Goal: Book appointment/travel/reservation

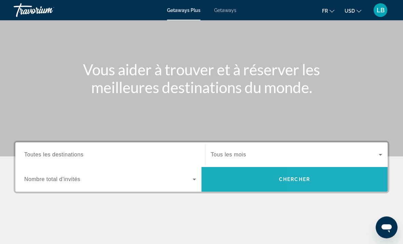
scroll to position [49, 0]
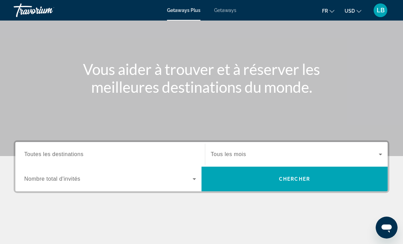
click at [288, 153] on span "Search widget" at bounding box center [295, 154] width 168 height 8
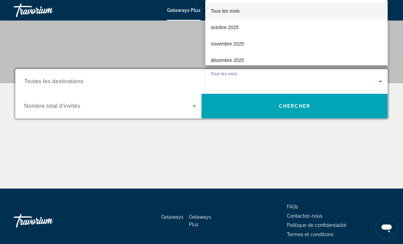
scroll to position [128, 0]
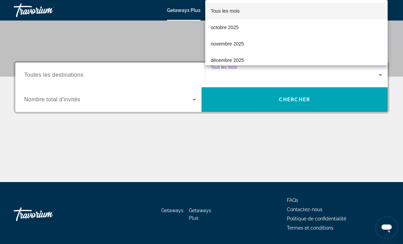
click at [217, 137] on div at bounding box center [201, 122] width 403 height 244
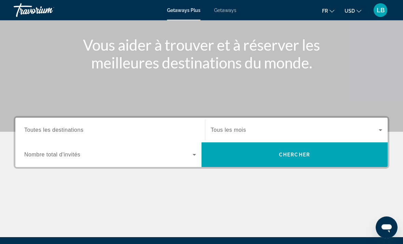
click at [177, 156] on span "Search widget" at bounding box center [108, 155] width 168 height 8
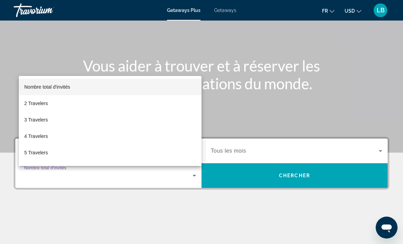
click at [172, 215] on div at bounding box center [201, 122] width 403 height 244
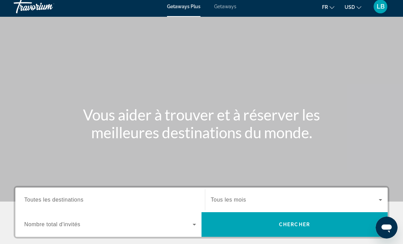
scroll to position [0, 0]
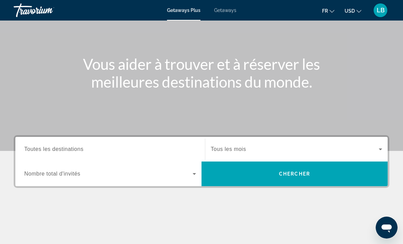
click at [330, 148] on span "Search widget" at bounding box center [295, 149] width 168 height 8
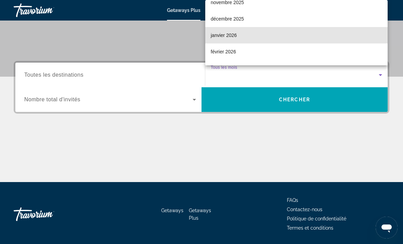
scroll to position [42, 0]
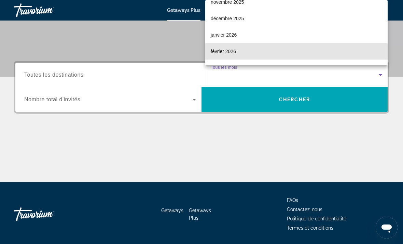
click at [282, 59] on mat-option "février 2026" at bounding box center [296, 51] width 182 height 16
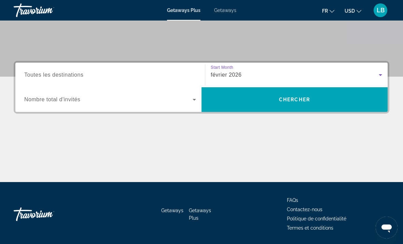
click at [310, 102] on span "Search" at bounding box center [294, 99] width 186 height 16
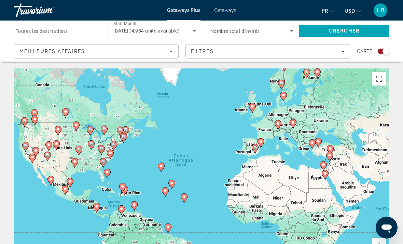
type input "**********"
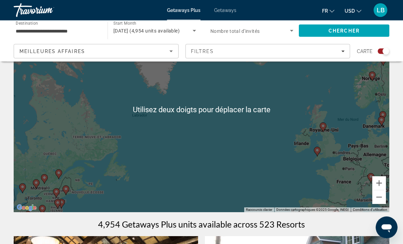
scroll to position [61, 0]
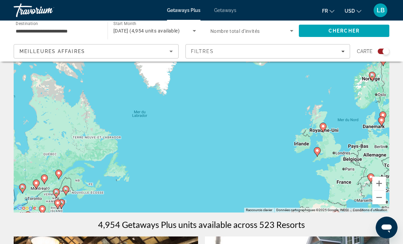
click at [380, 199] on button "Zoom arrière" at bounding box center [379, 197] width 14 height 14
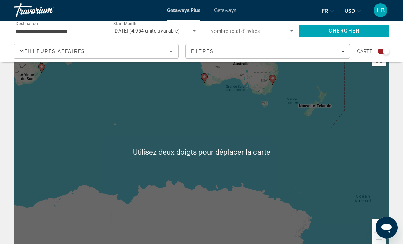
scroll to position [24, 0]
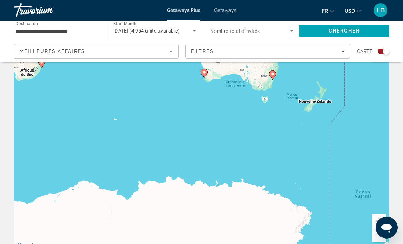
click at [372, 232] on div "Pour activer le glissement avec le clavier, appuyez sur Alt+Entrée. Une fois ce…" at bounding box center [202, 147] width 376 height 205
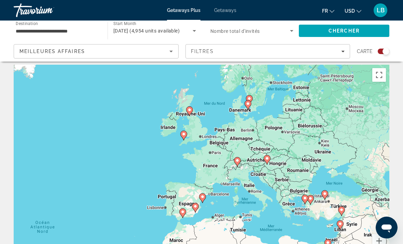
scroll to position [0, 0]
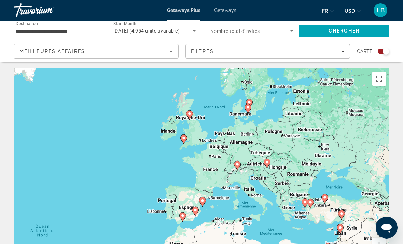
click at [171, 53] on icon "Sort by" at bounding box center [171, 51] width 8 height 8
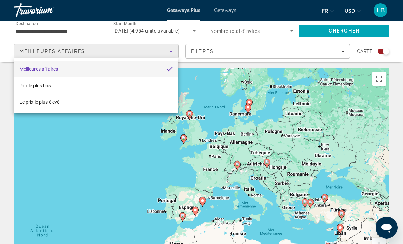
click at [167, 51] on div at bounding box center [201, 122] width 403 height 244
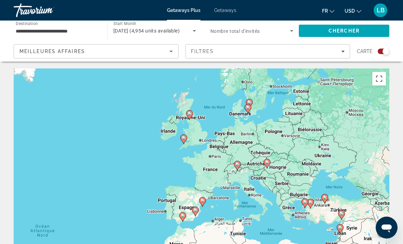
click at [251, 9] on div "fr English Español Français Italiano Português русский USD USD ($) MXN (Mex$) C…" at bounding box center [316, 10] width 147 height 14
click at [227, 13] on span "Getaways" at bounding box center [225, 10] width 22 height 5
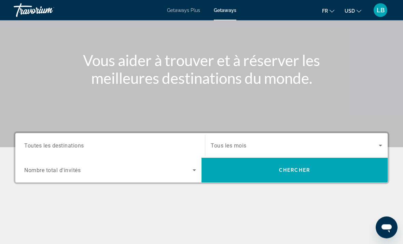
click at [171, 145] on input "Destination Toutes les destinations" at bounding box center [110, 146] width 172 height 8
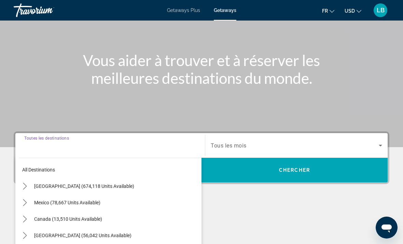
scroll to position [128, 0]
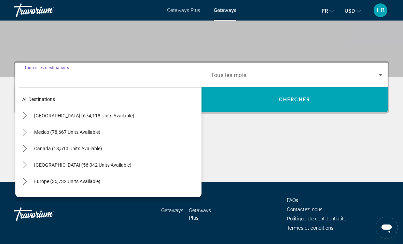
click at [130, 75] on input "Destination Toutes les destinations" at bounding box center [110, 75] width 172 height 8
click at [125, 79] on input "Destination Toutes les destinations" at bounding box center [110, 75] width 172 height 8
click at [37, 76] on input "Destination Toutes les destinations" at bounding box center [110, 75] width 172 height 8
click at [56, 76] on input "Destination Toutes les destinations" at bounding box center [110, 75] width 172 height 8
click at [54, 76] on input "Destination Toutes les destinations" at bounding box center [110, 75] width 172 height 8
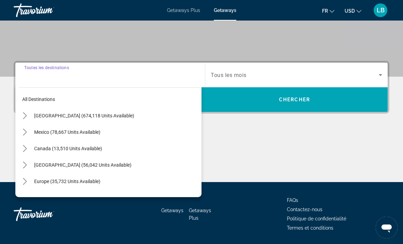
click at [61, 75] on input "Destination Toutes les destinations" at bounding box center [110, 75] width 172 height 8
click at [95, 78] on input "Destination Toutes les destinations" at bounding box center [110, 75] width 172 height 8
click at [272, 79] on span "Search widget" at bounding box center [295, 75] width 168 height 8
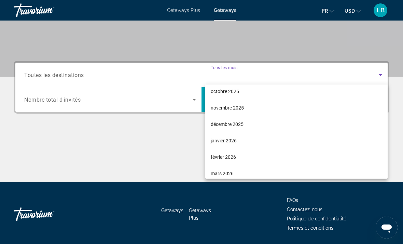
scroll to position [21, 0]
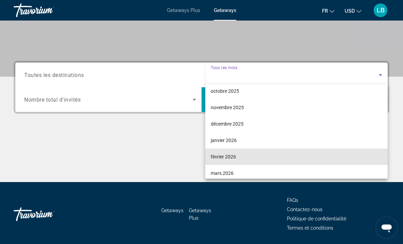
click at [246, 157] on mat-option "février 2026" at bounding box center [296, 156] width 182 height 16
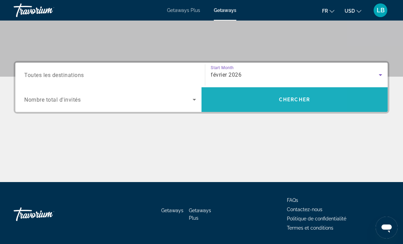
click at [281, 100] on span "Chercher" at bounding box center [294, 99] width 31 height 5
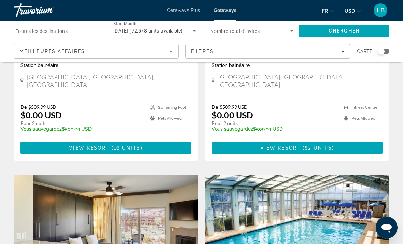
scroll to position [146, 0]
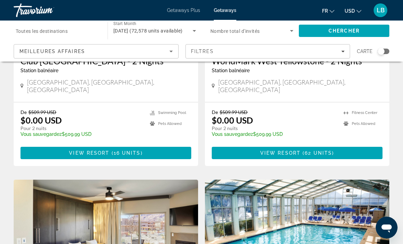
click at [292, 49] on div "Filtres" at bounding box center [268, 50] width 154 height 5
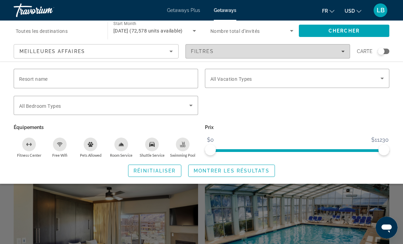
click at [300, 54] on div "Filtres" at bounding box center [268, 50] width 154 height 5
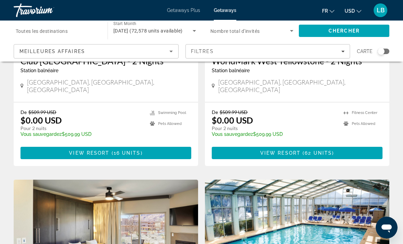
click at [147, 53] on div "Meilleures affaires" at bounding box center [94, 51] width 150 height 8
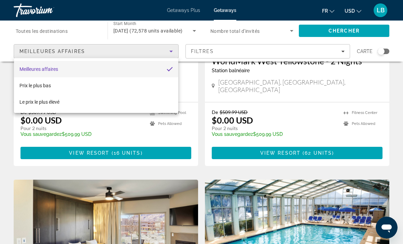
click at [157, 57] on div at bounding box center [201, 122] width 403 height 244
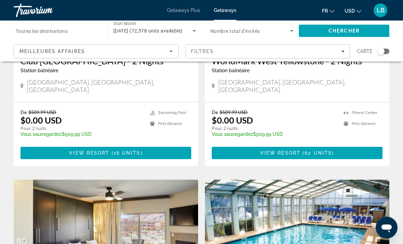
click at [234, 51] on div "Filtres" at bounding box center [268, 50] width 154 height 5
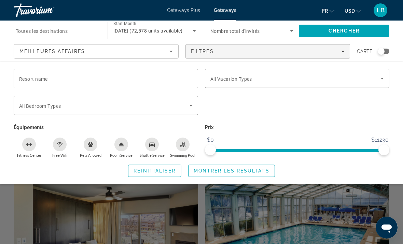
click at [254, 79] on span "Search widget" at bounding box center [295, 78] width 170 height 8
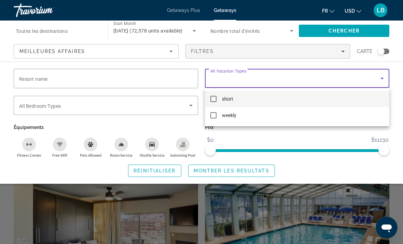
click at [246, 81] on div at bounding box center [201, 122] width 403 height 244
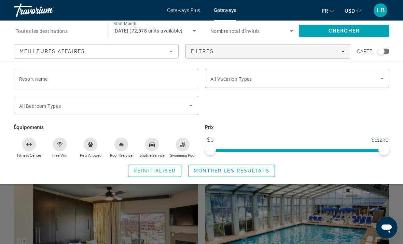
click at [173, 87] on div "Search widget" at bounding box center [105, 78] width 173 height 19
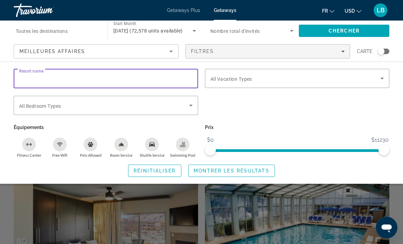
click at [187, 81] on input "Resort name" at bounding box center [105, 78] width 173 height 8
click at [382, 54] on div "Search widget" at bounding box center [381, 51] width 7 height 7
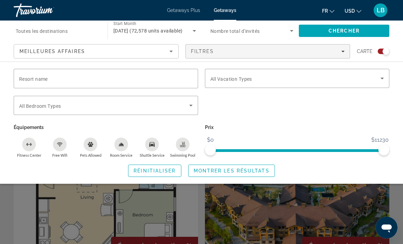
click at [335, 207] on div "Search widget" at bounding box center [201, 172] width 403 height 141
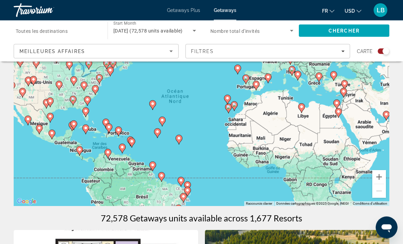
scroll to position [68, 0]
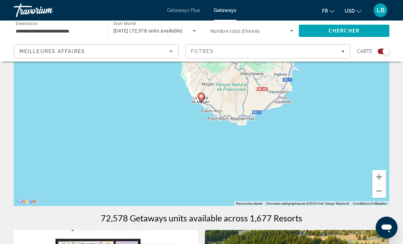
click at [201, 98] on image "Main content" at bounding box center [201, 96] width 4 height 4
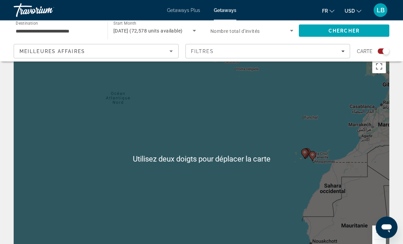
scroll to position [12, 0]
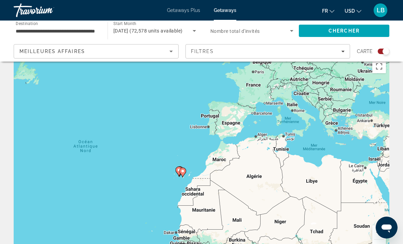
click at [185, 167] on gmp-advanced-marker "Main content" at bounding box center [182, 172] width 7 height 10
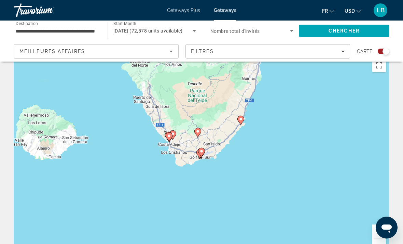
scroll to position [15, 0]
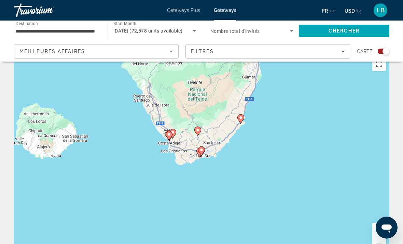
click at [237, 118] on gmp-advanced-marker "Main content" at bounding box center [240, 119] width 7 height 10
click at [242, 115] on icon "Main content" at bounding box center [241, 118] width 6 height 9
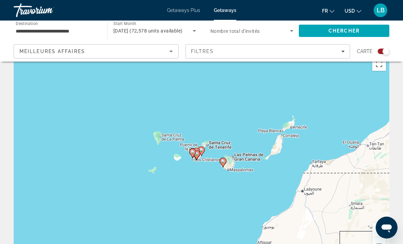
scroll to position [30, 0]
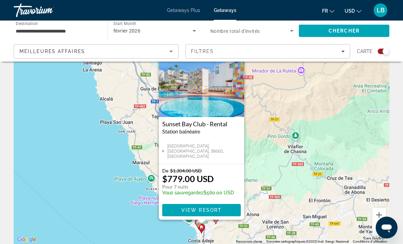
click at [197, 228] on gmp-advanced-marker "Main content" at bounding box center [198, 223] width 7 height 10
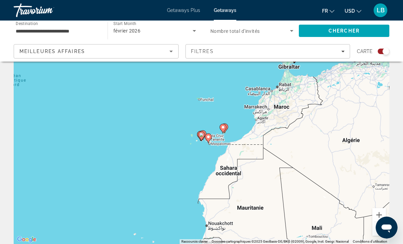
type input "**********"
click at [225, 127] on icon "Main content" at bounding box center [223, 128] width 6 height 9
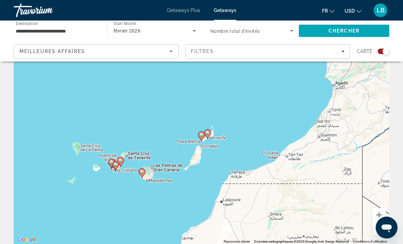
click at [210, 132] on icon "Main content" at bounding box center [208, 133] width 6 height 9
click at [206, 132] on image "Main content" at bounding box center [208, 132] width 4 height 4
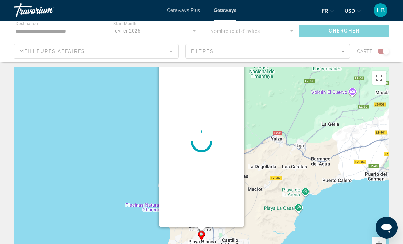
scroll to position [0, 0]
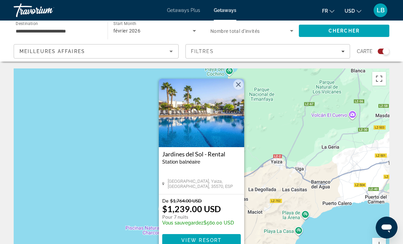
click at [238, 86] on button "Fermer" at bounding box center [238, 84] width 10 height 10
